Goal: Find specific page/section: Find specific page/section

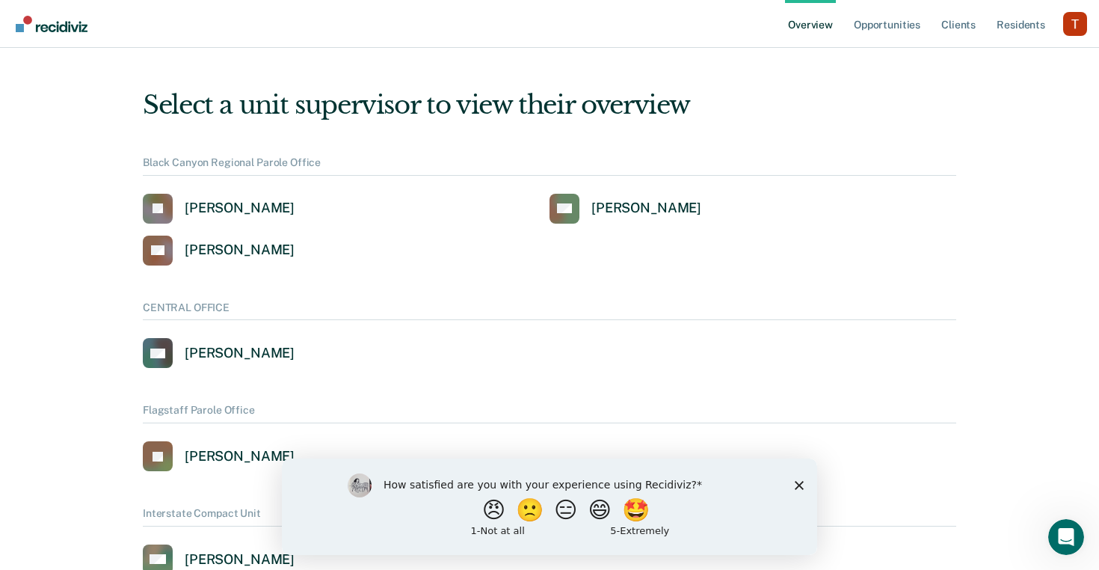
click at [801, 486] on polygon "Close survey" at bounding box center [799, 485] width 9 height 9
